Goal: Task Accomplishment & Management: Use online tool/utility

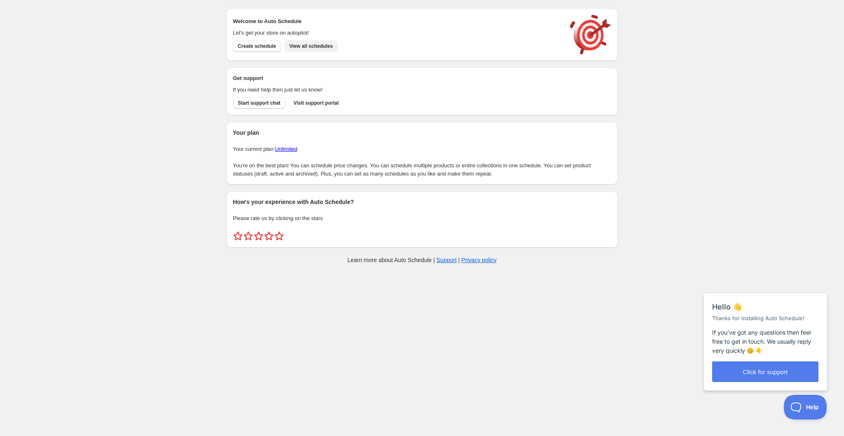
click at [333, 44] on span "View all schedules" at bounding box center [311, 46] width 44 height 7
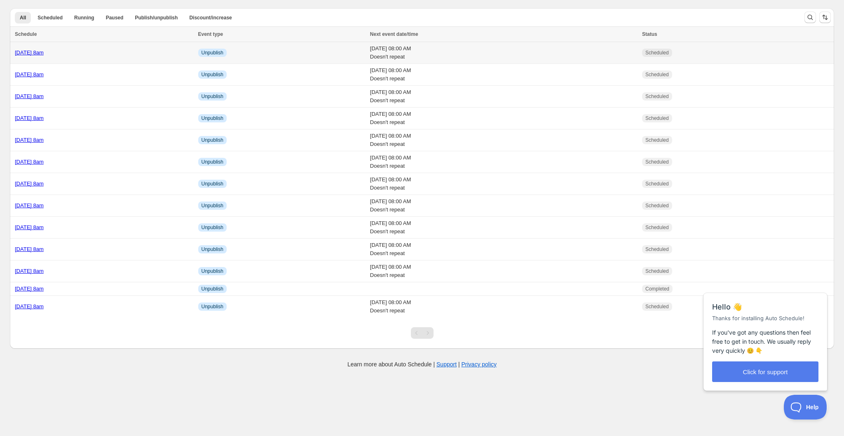
click at [115, 54] on div "[DATE] 8am" at bounding box center [104, 53] width 178 height 8
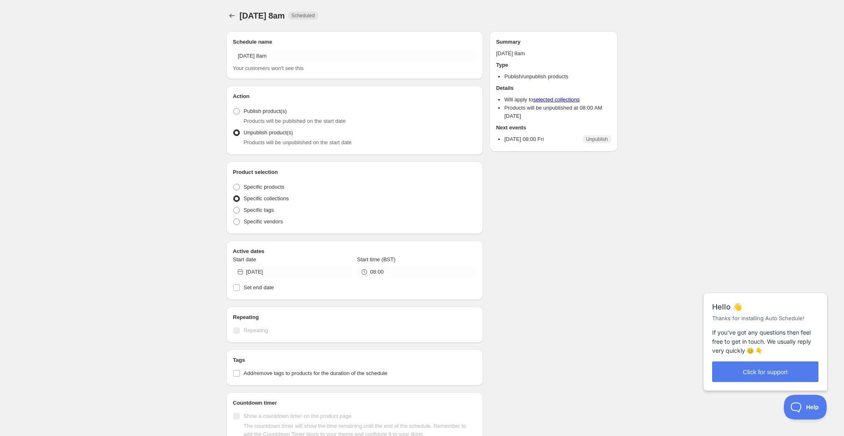
radio input "true"
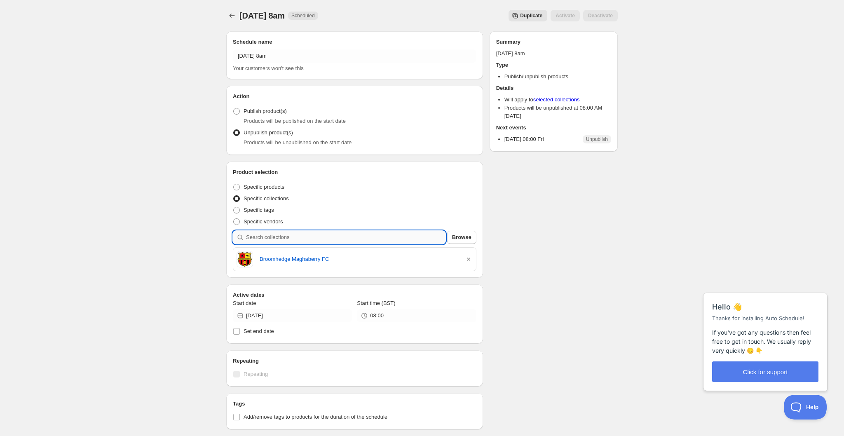
click at [312, 240] on input "search" at bounding box center [345, 237] width 199 height 13
type input "l"
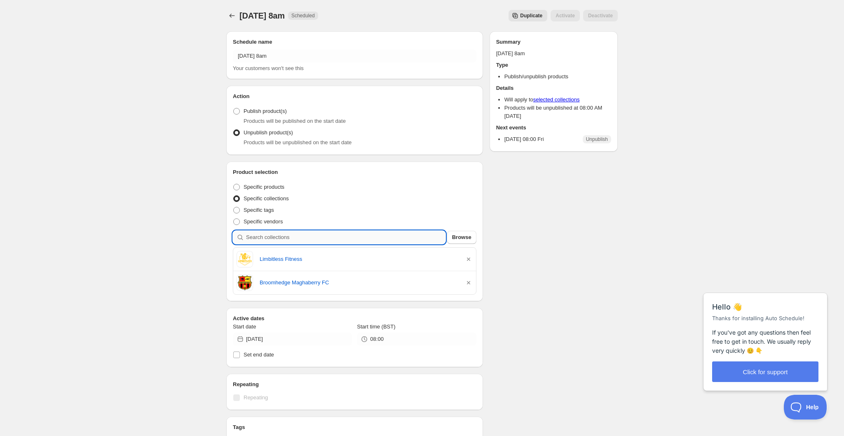
click at [333, 238] on input "search" at bounding box center [345, 237] width 199 height 13
type input "l"
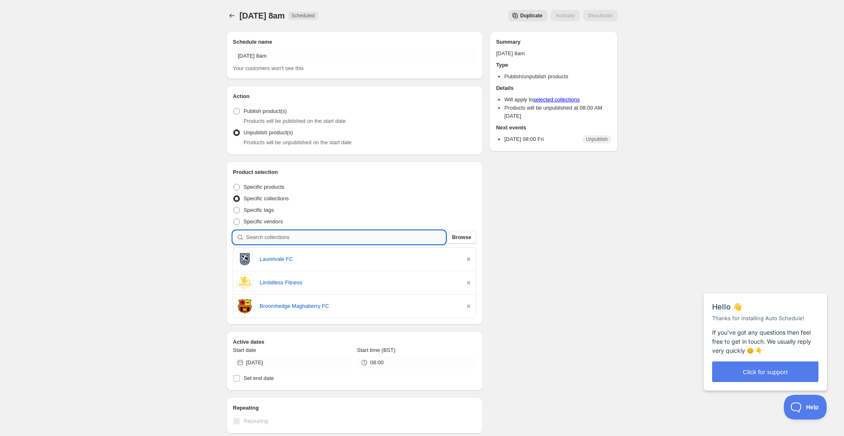
click at [311, 233] on input "search" at bounding box center [345, 237] width 199 height 13
type input "n"
